Goal: Download file/media

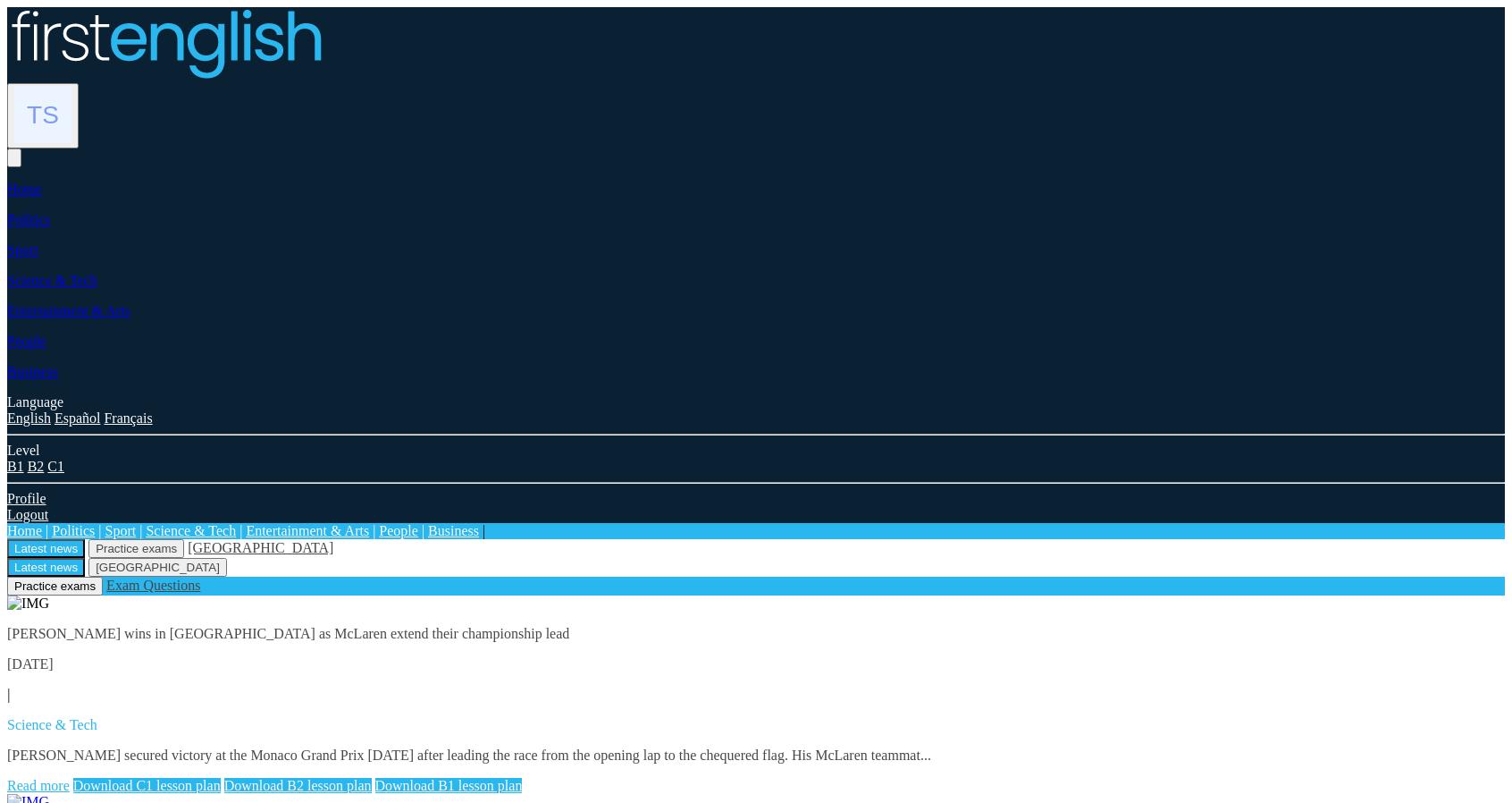
click at [69, 777] on link "Read more" at bounding box center [39, 785] width 63 height 15
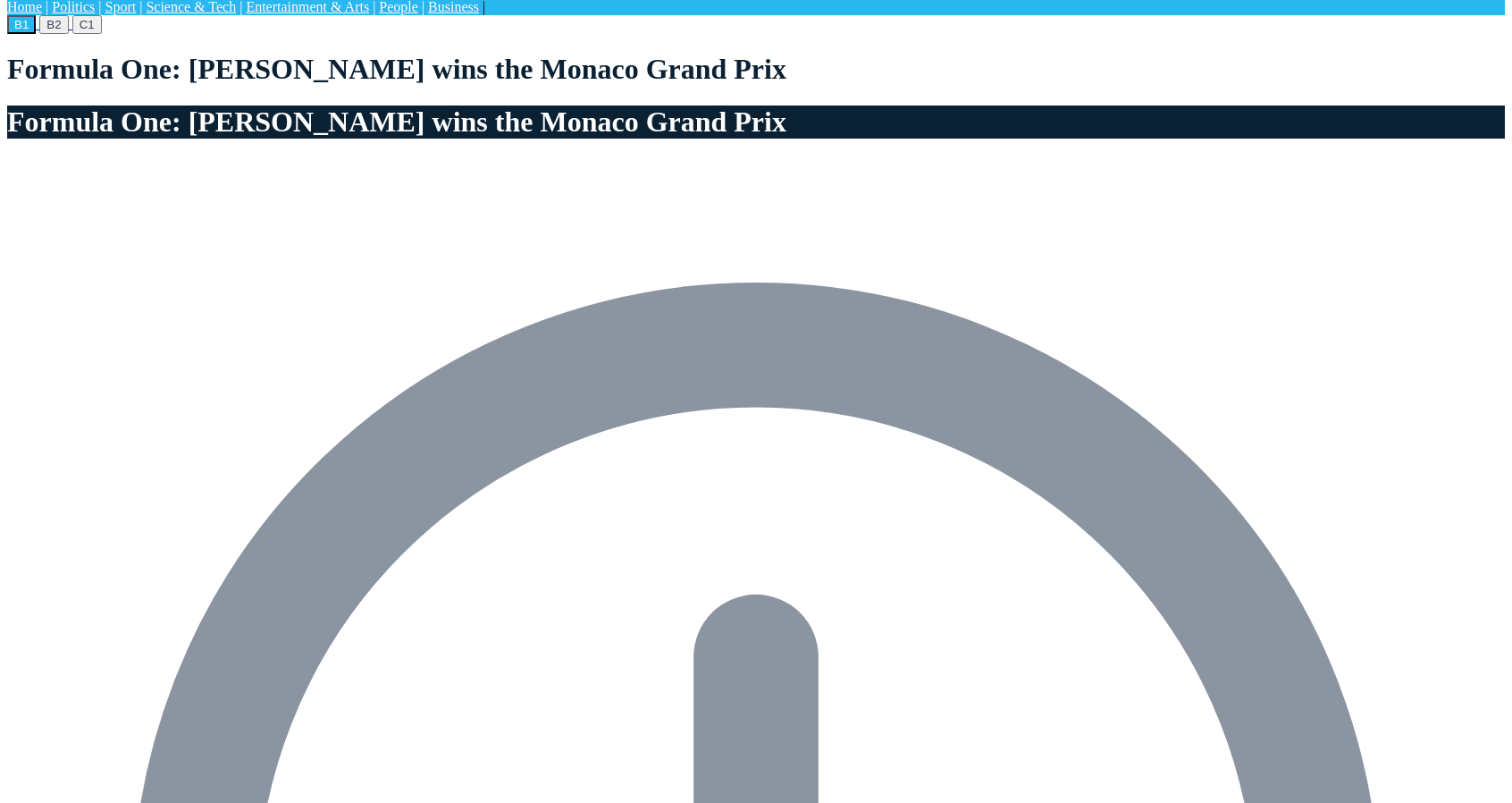
scroll to position [536, 0]
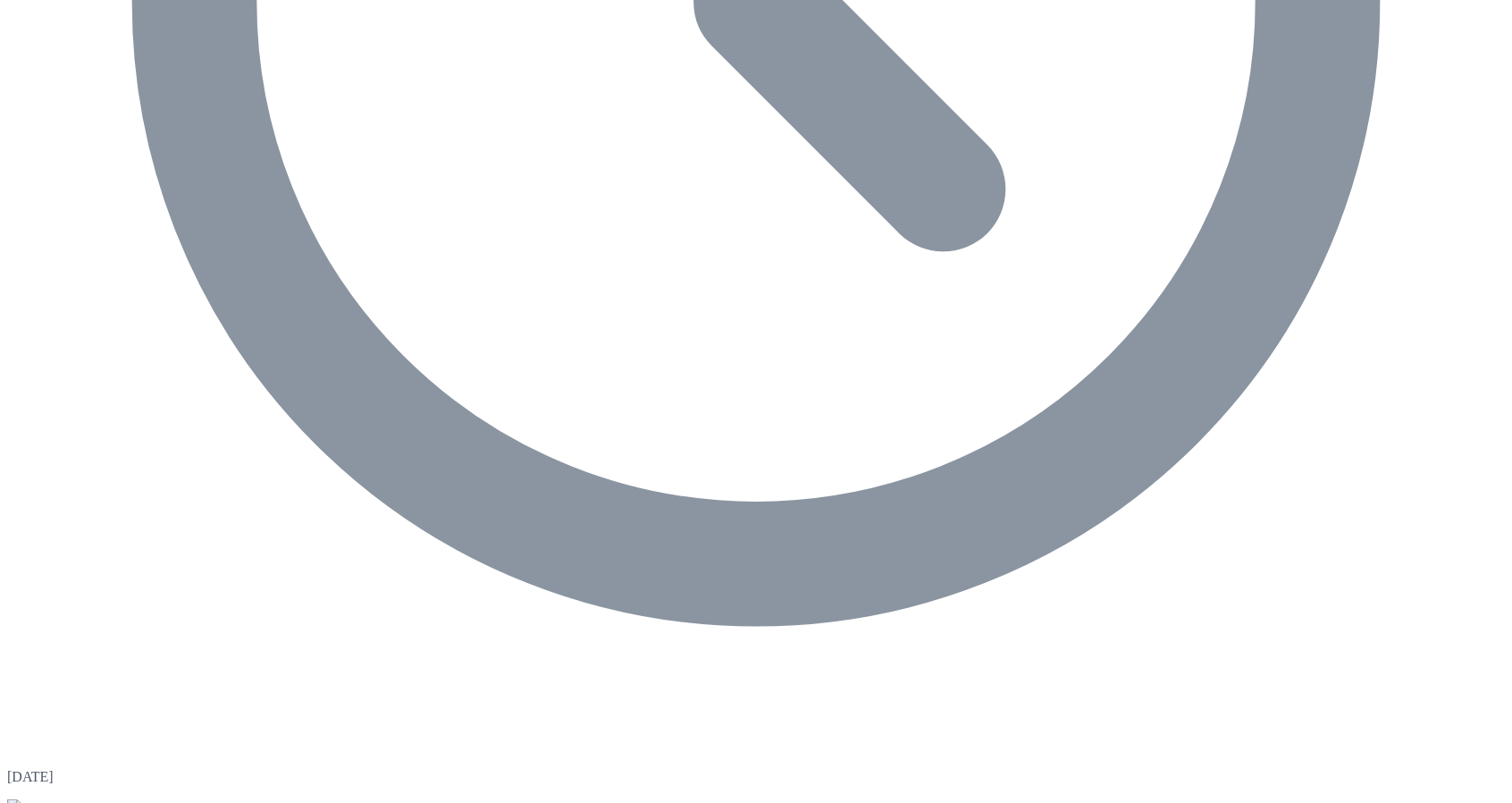
scroll to position [1430, 0]
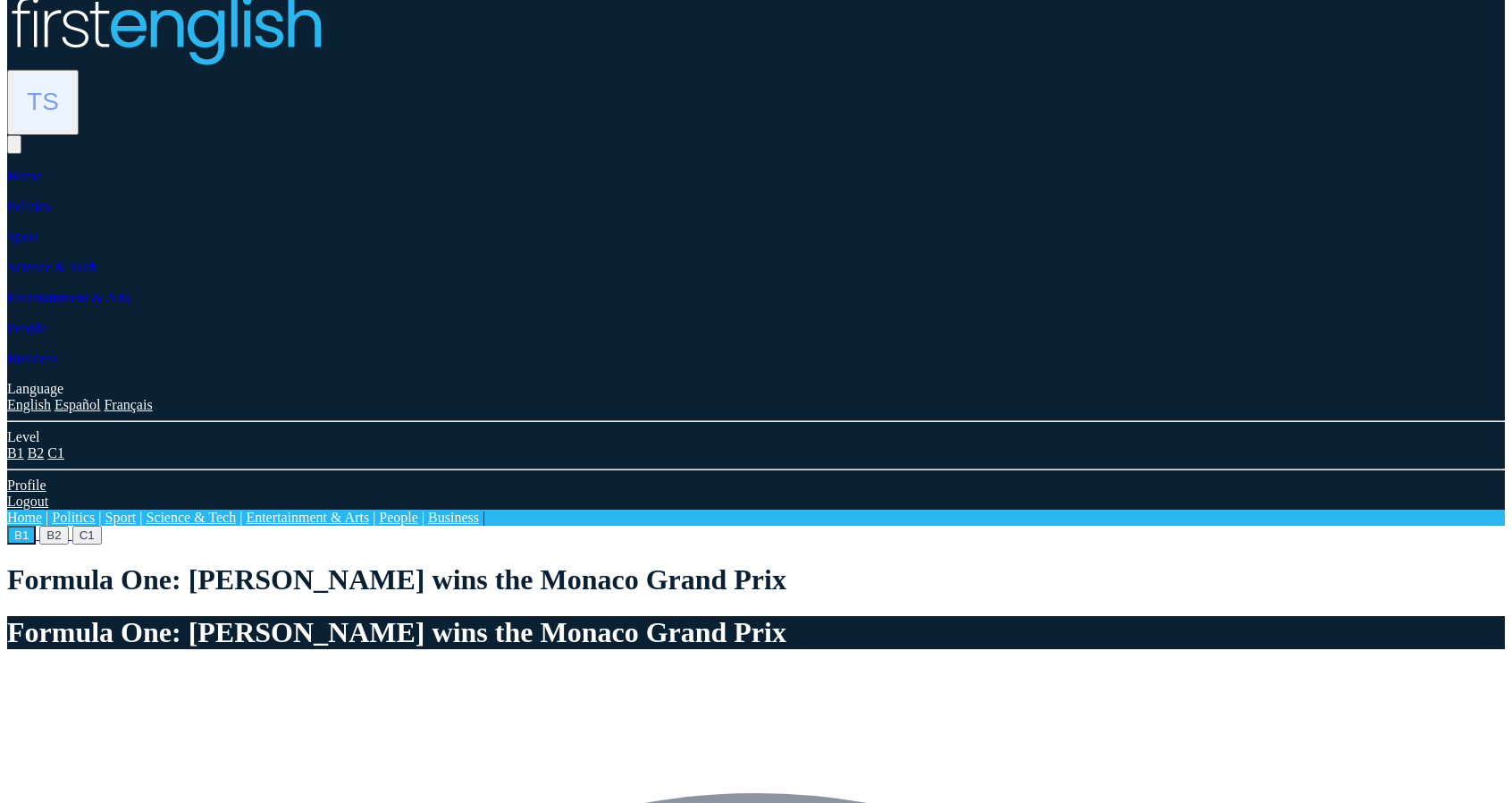
scroll to position [0, 0]
